Goal: Task Accomplishment & Management: Complete application form

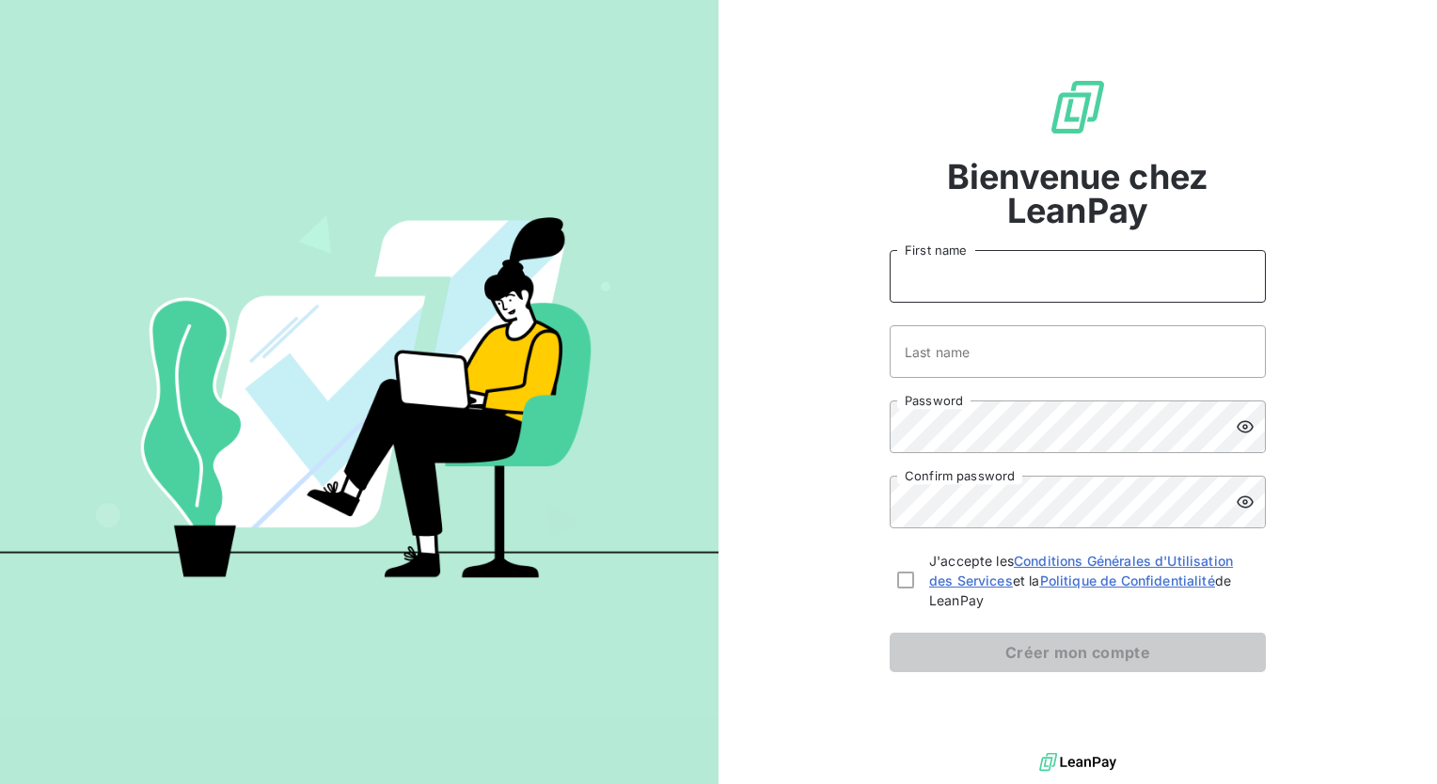
click at [985, 279] on input "First name" at bounding box center [1078, 276] width 376 height 53
type input "[PERSON_NAME][EMAIL_ADDRESS][PERSON_NAME][DOMAIN_NAME]"
type input "L"
drag, startPoint x: 1117, startPoint y: 280, endPoint x: 853, endPoint y: 285, distance: 264.3
click at [853, 285] on div "Bienvenue chez LeanPay [PERSON_NAME][EMAIL_ADDRESS][PERSON_NAME][DOMAIN_NAME] F…" at bounding box center [1077, 374] width 718 height 749
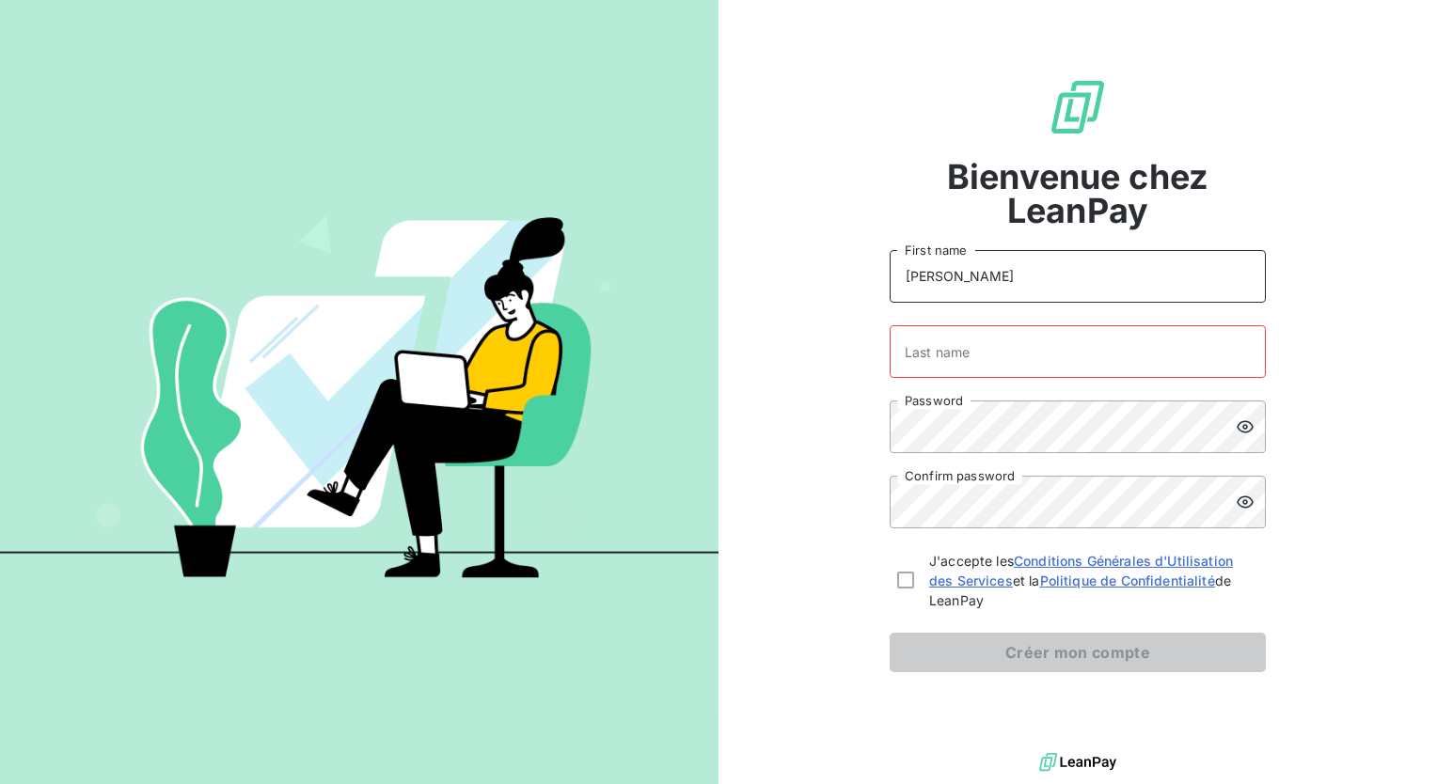
type input "[PERSON_NAME]"
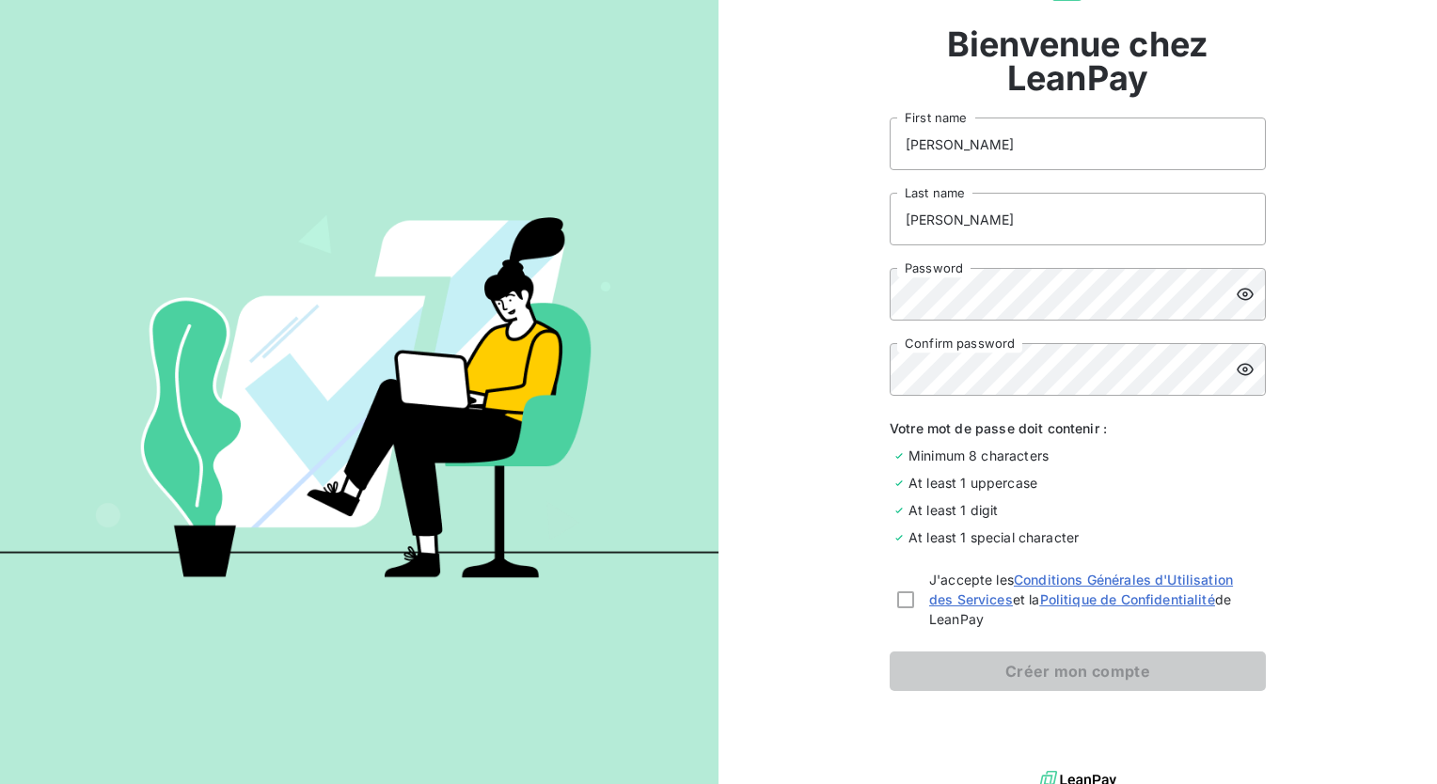
scroll to position [148, 0]
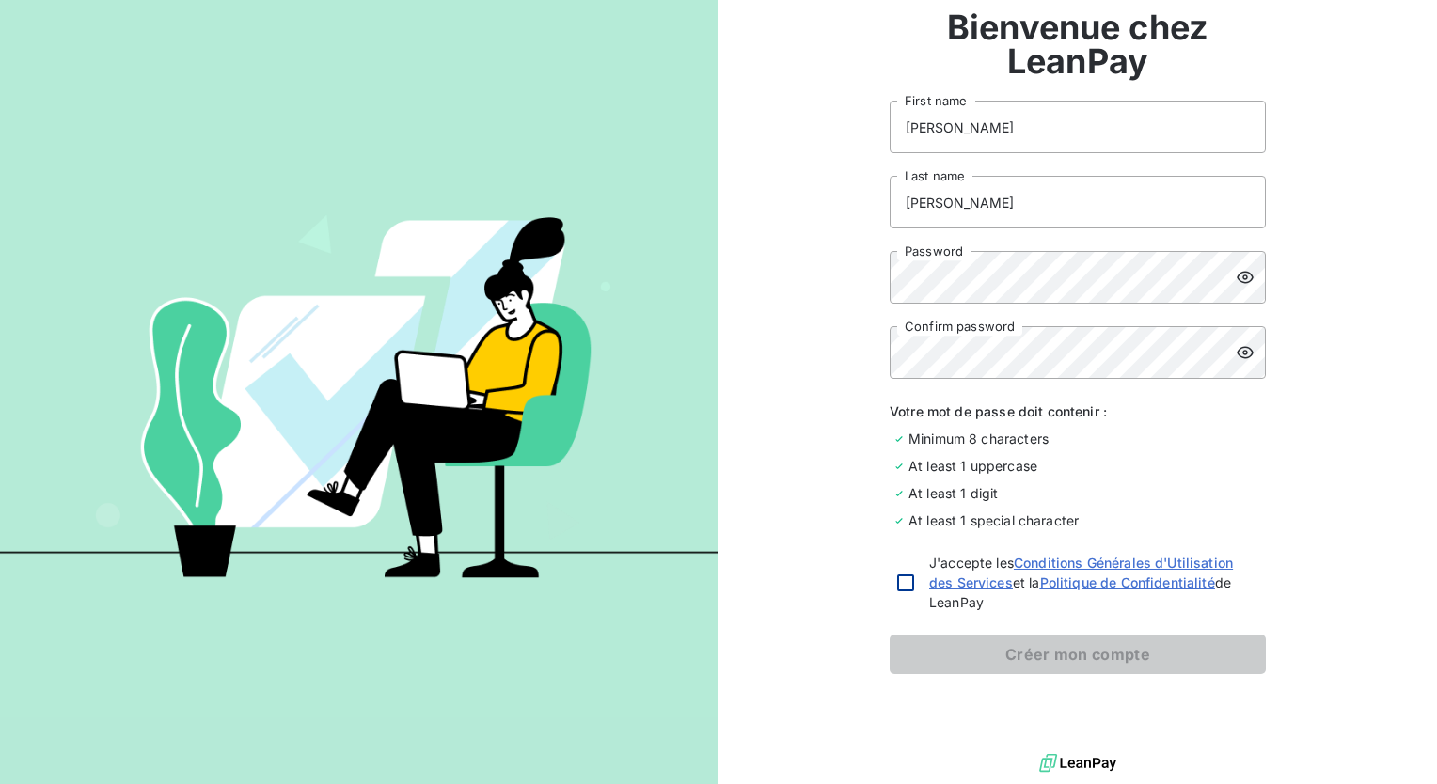
click at [897, 577] on div at bounding box center [905, 583] width 17 height 17
checkbox input "true"
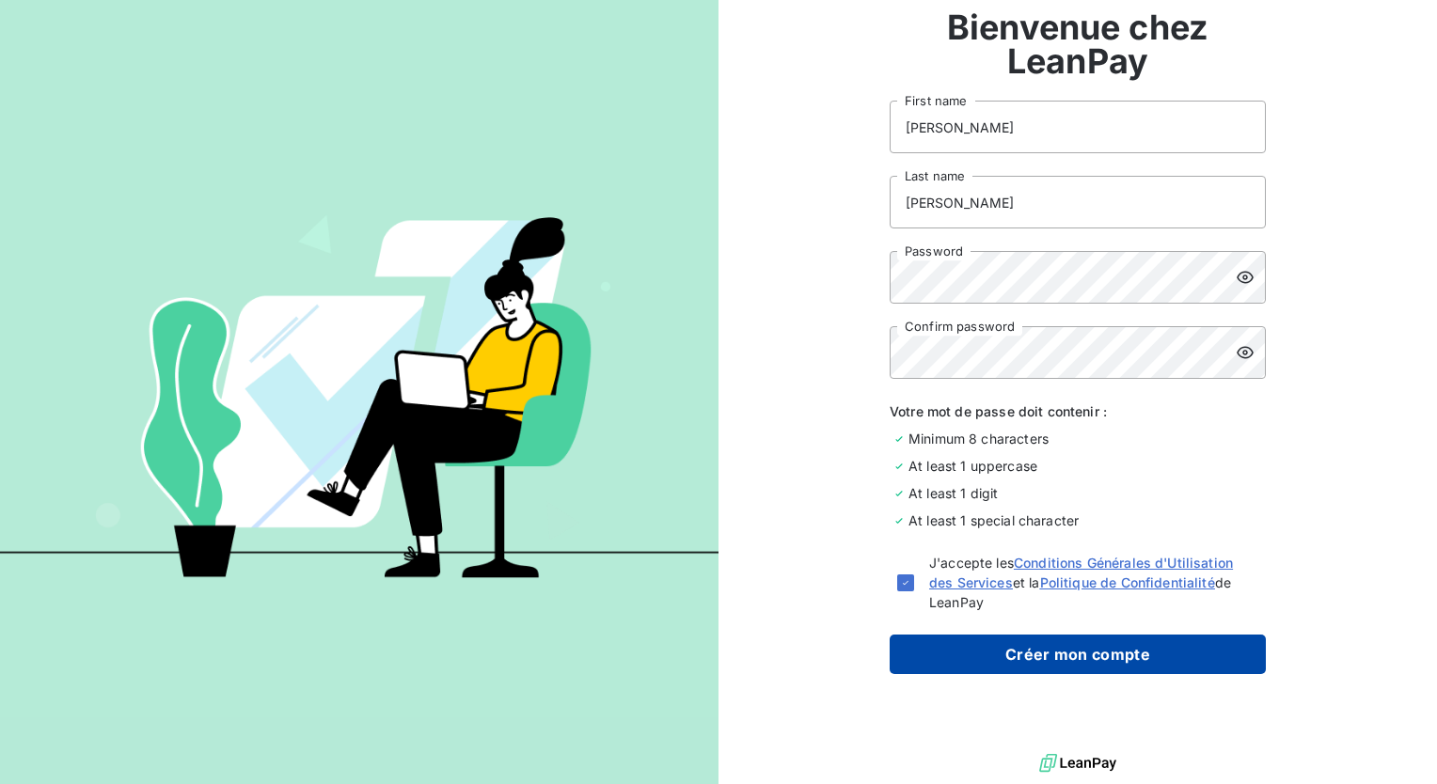
click at [1076, 653] on button "Créer mon compte" at bounding box center [1078, 654] width 376 height 39
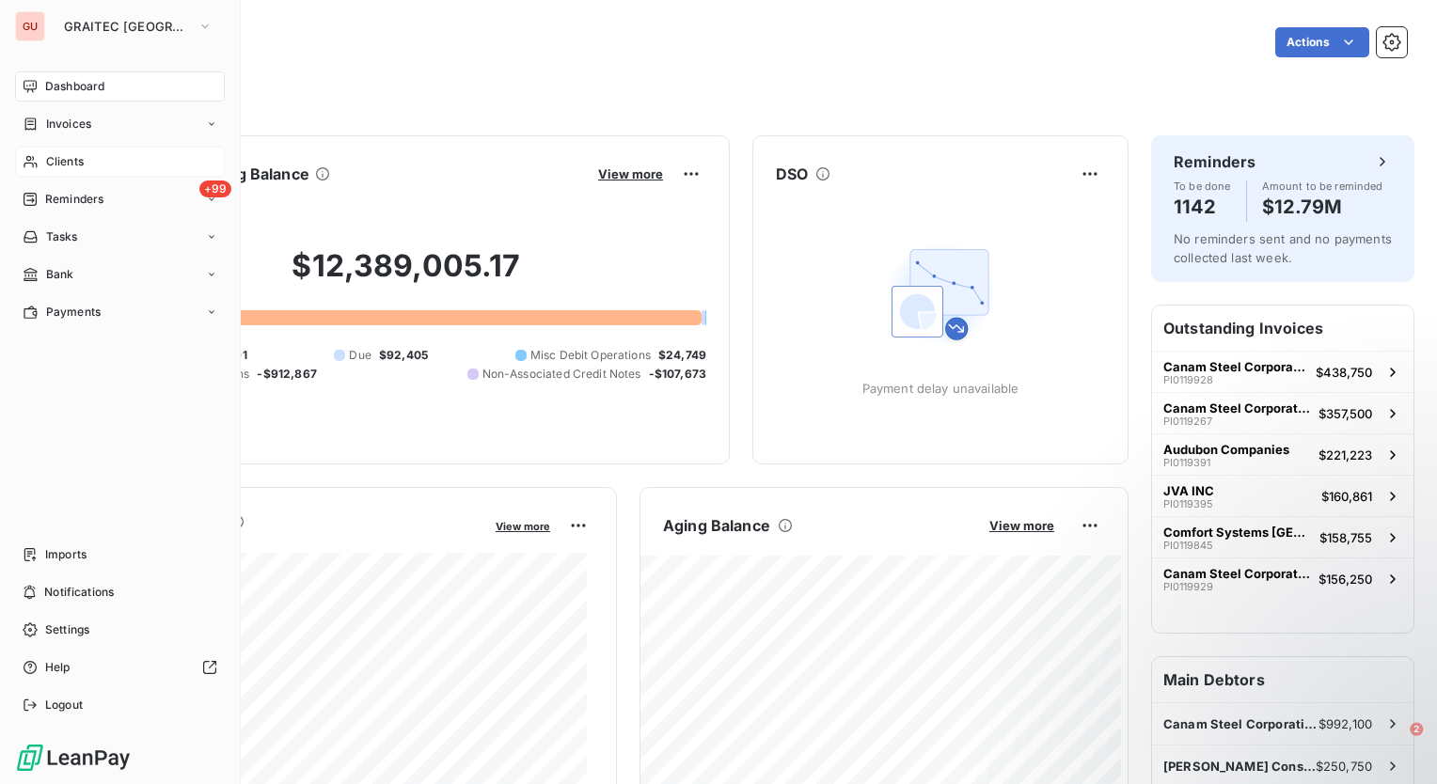
click at [69, 157] on span "Clients" at bounding box center [65, 161] width 38 height 17
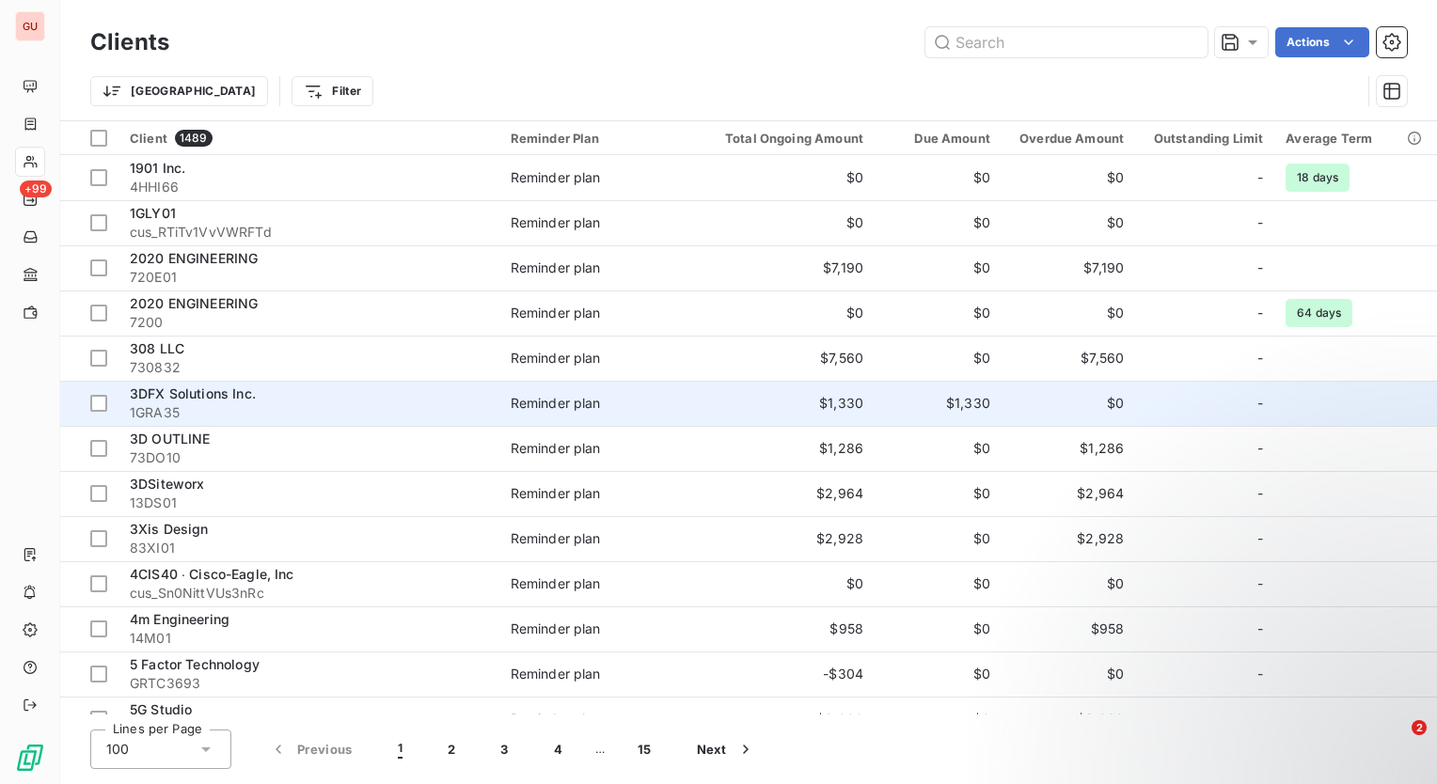
click at [233, 397] on span "3DFX Solutions Inc." at bounding box center [193, 394] width 126 height 16
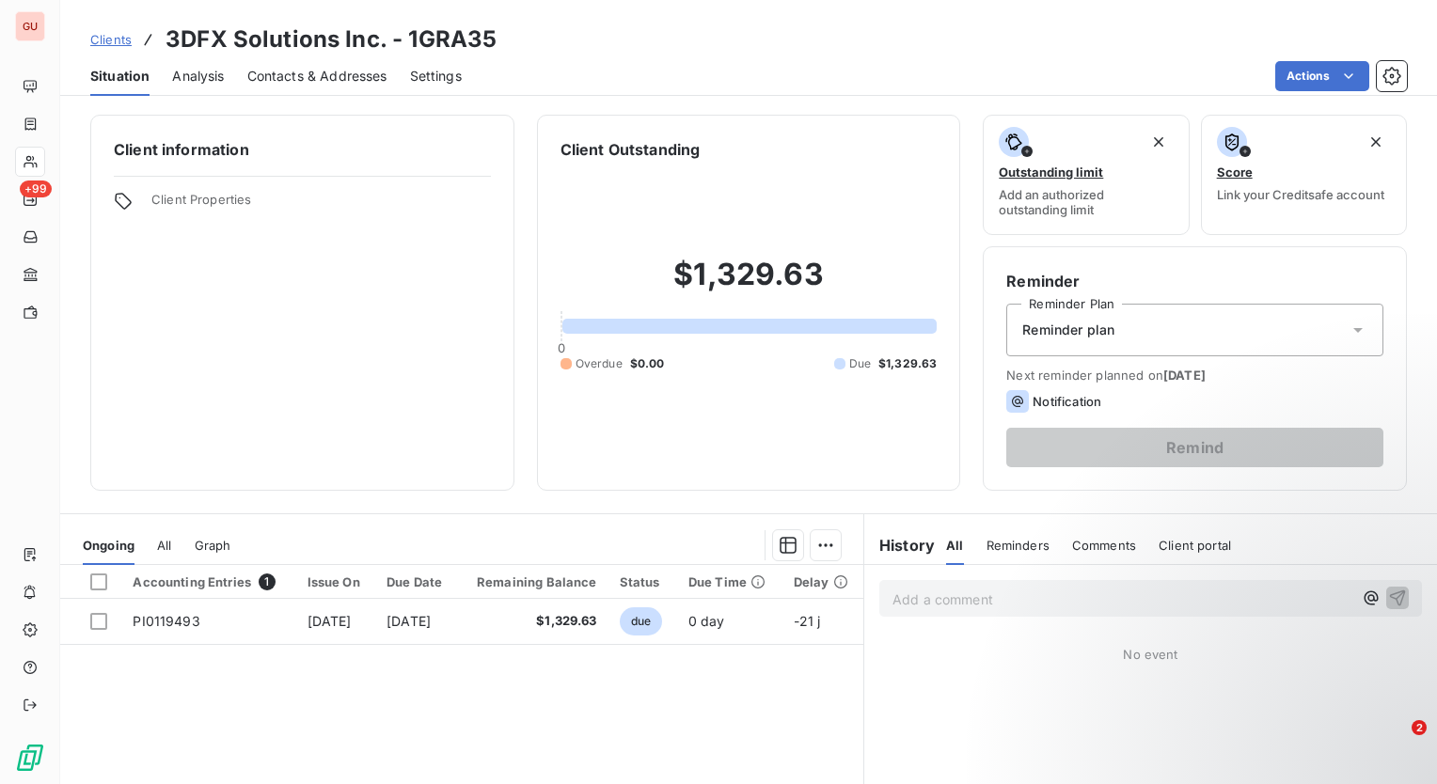
click at [296, 73] on span "Contacts & Addresses" at bounding box center [317, 76] width 140 height 19
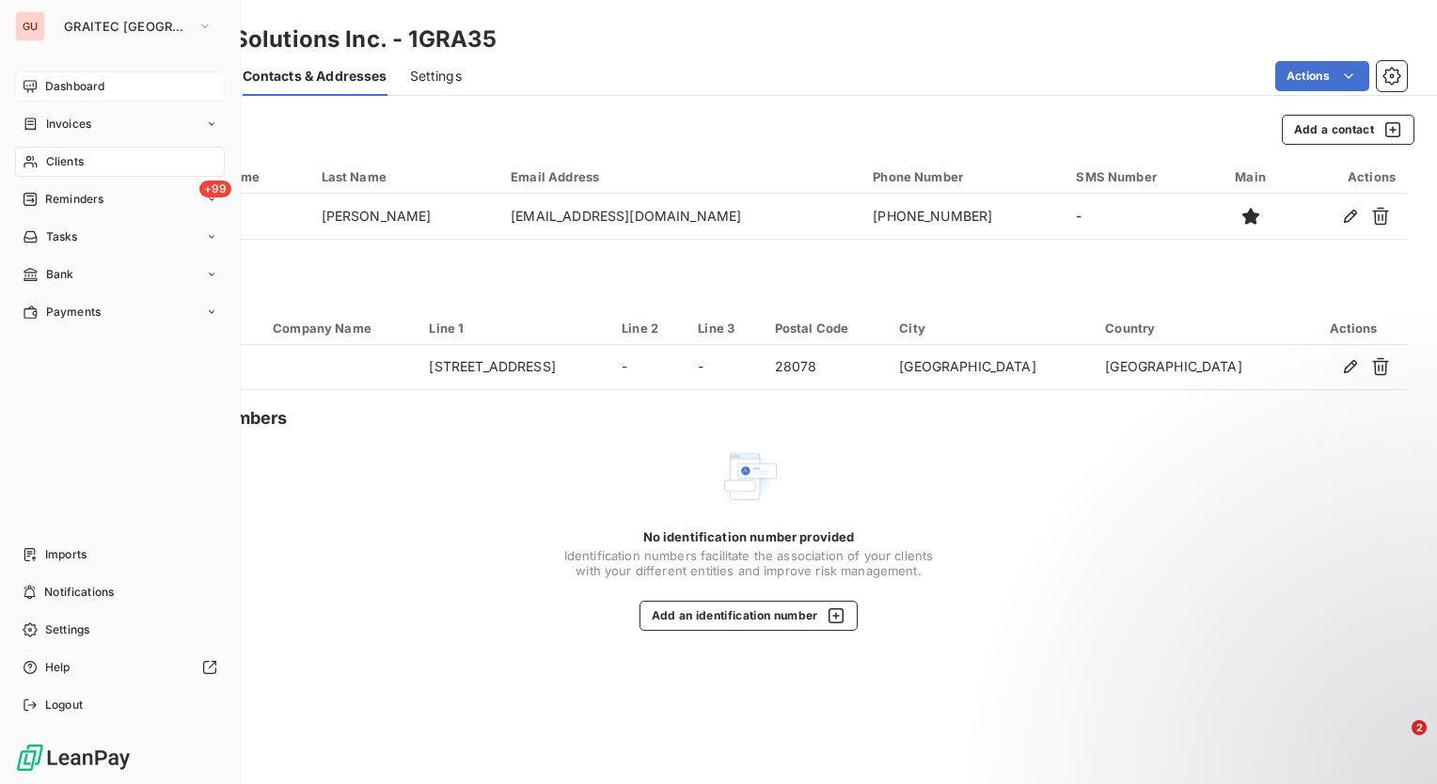
click at [69, 81] on span "Dashboard" at bounding box center [74, 86] width 59 height 17
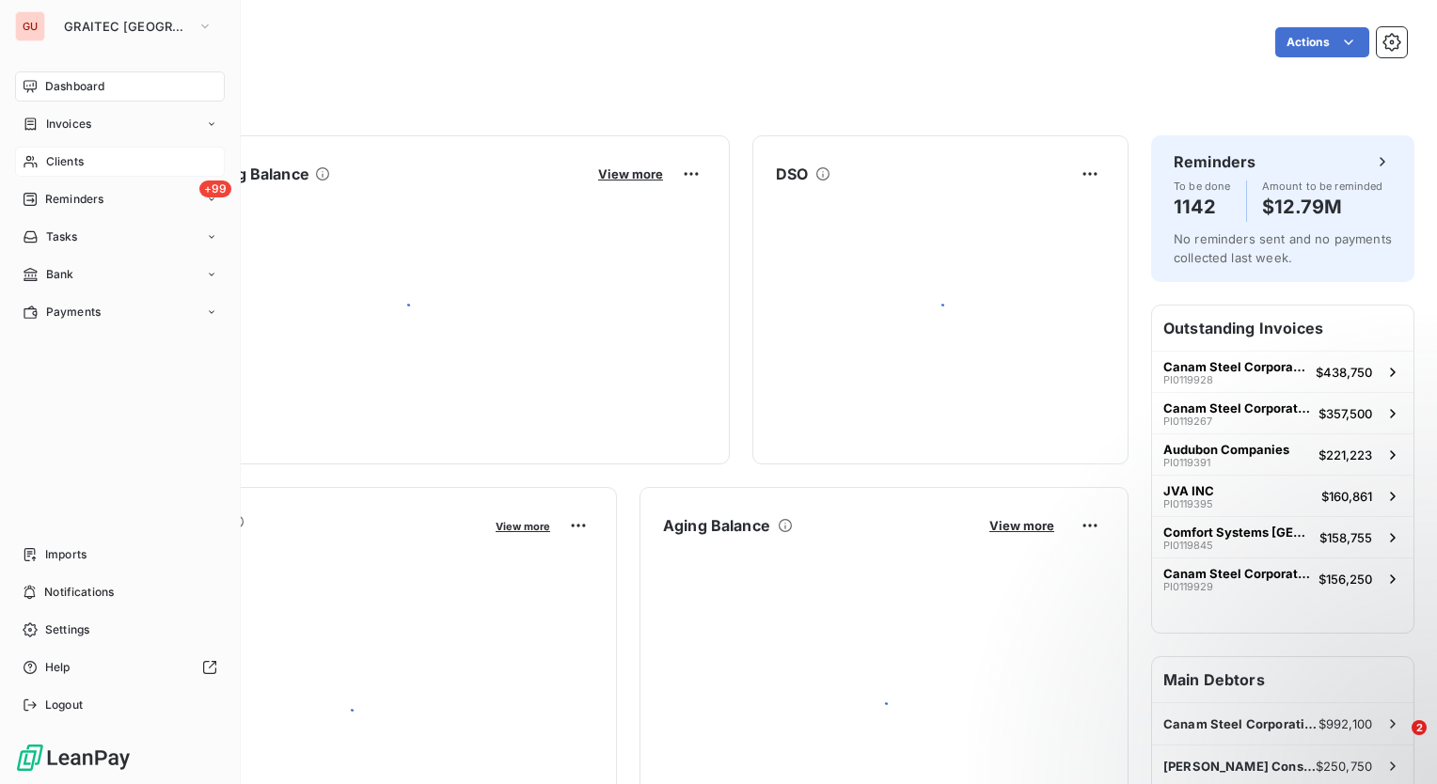
click at [69, 81] on span "Dashboard" at bounding box center [74, 86] width 59 height 17
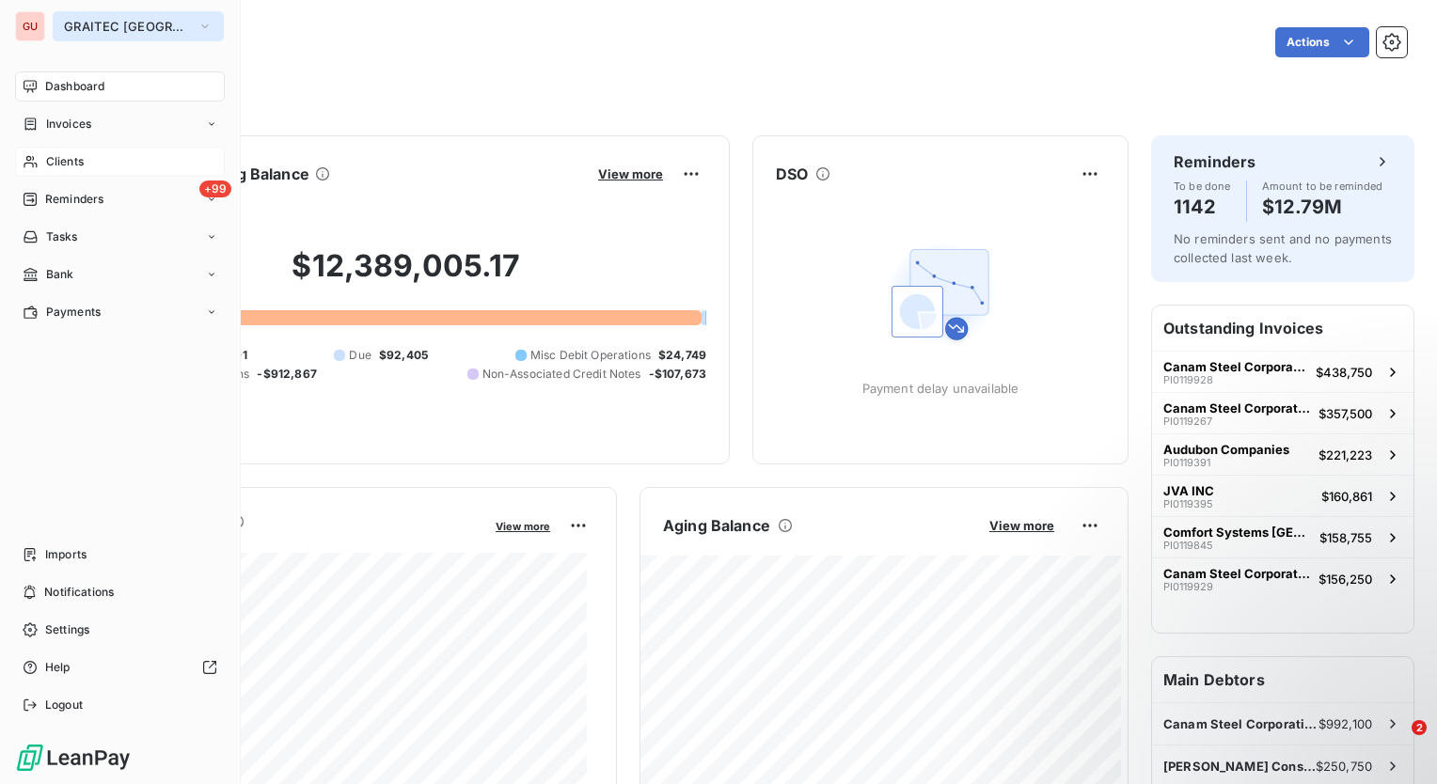
click at [197, 21] on icon "button" at bounding box center [204, 26] width 15 height 19
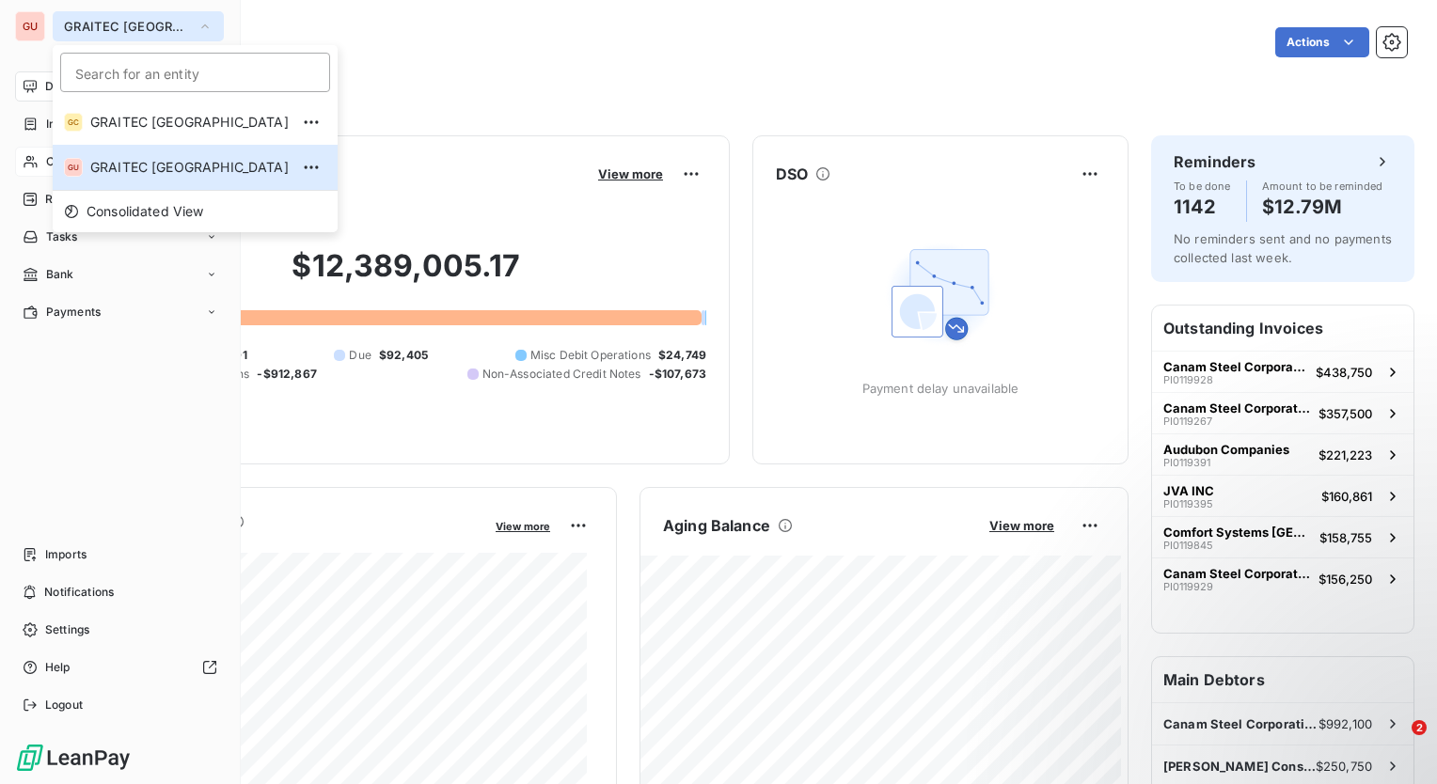
click at [145, 453] on div "Dashboard Invoices Clients +99 Reminders Tasks Bank Payments Imports Notificati…" at bounding box center [120, 395] width 210 height 649
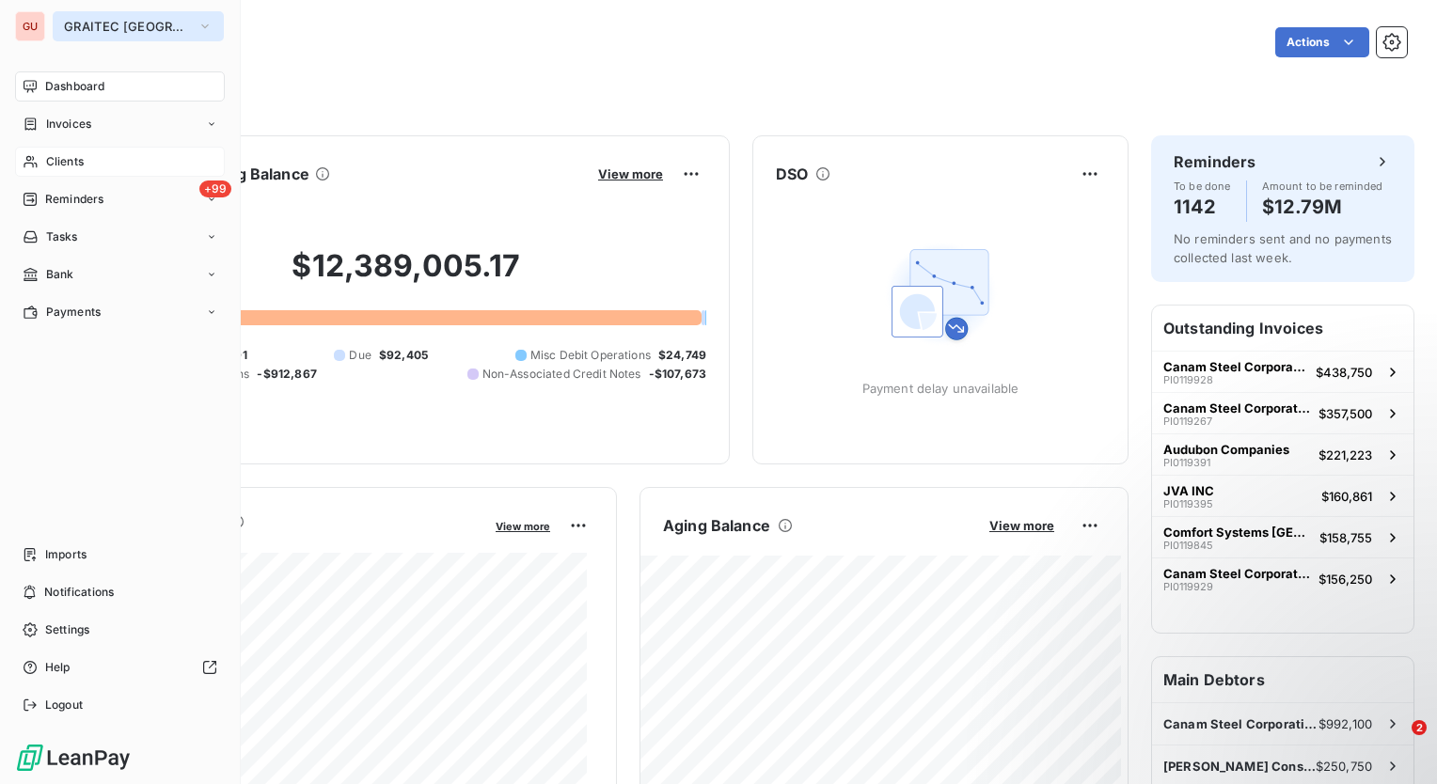
click at [102, 87] on span "Dashboard" at bounding box center [74, 86] width 59 height 17
